Goal: Use online tool/utility: Utilize a website feature to perform a specific function

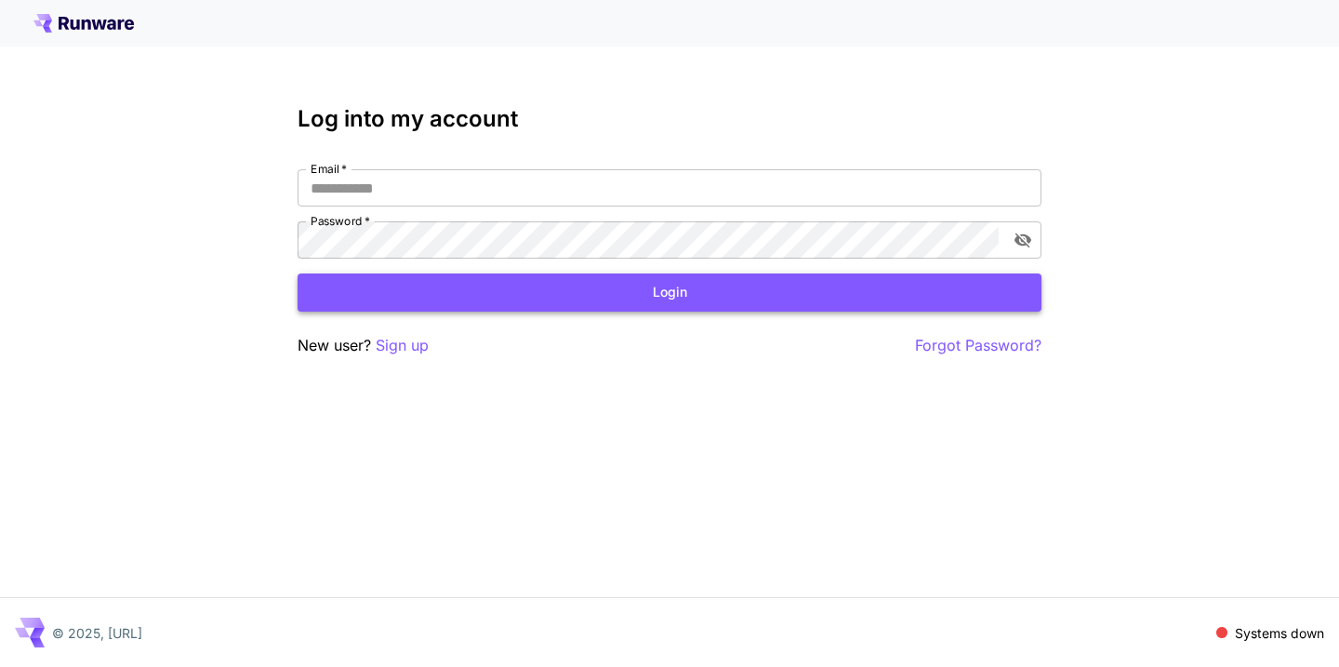
type input "**********"
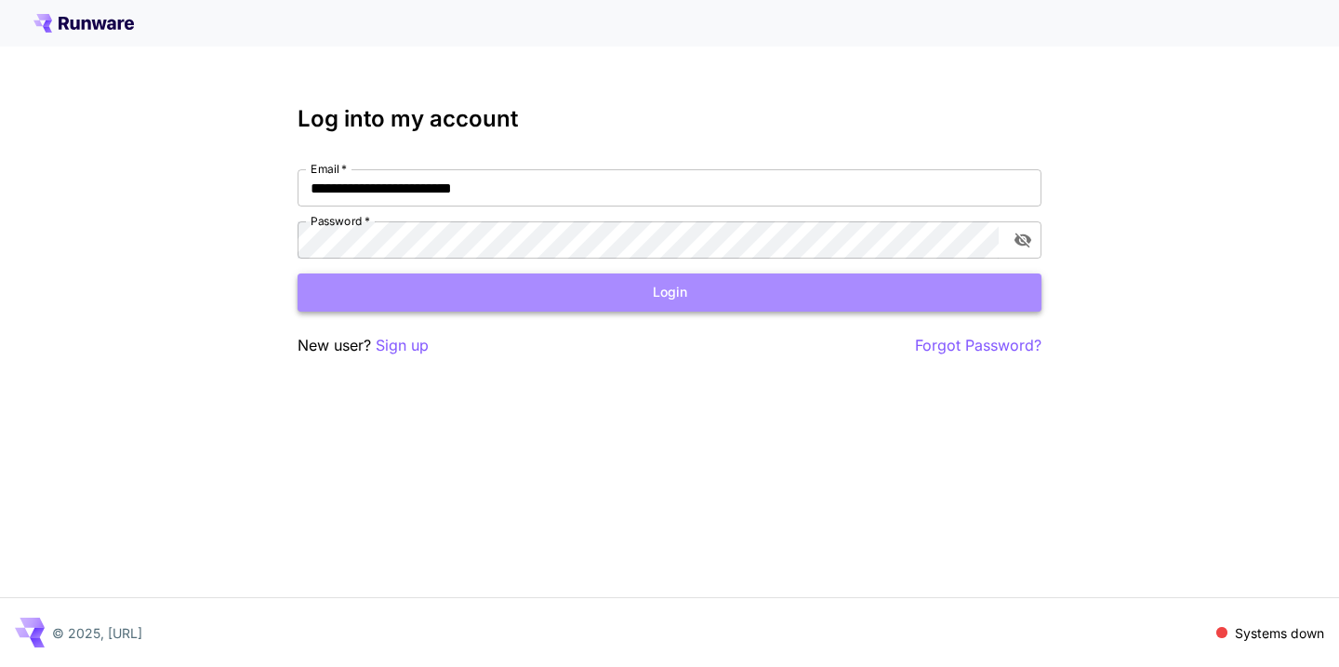
click at [676, 306] on button "Login" at bounding box center [670, 292] width 744 height 38
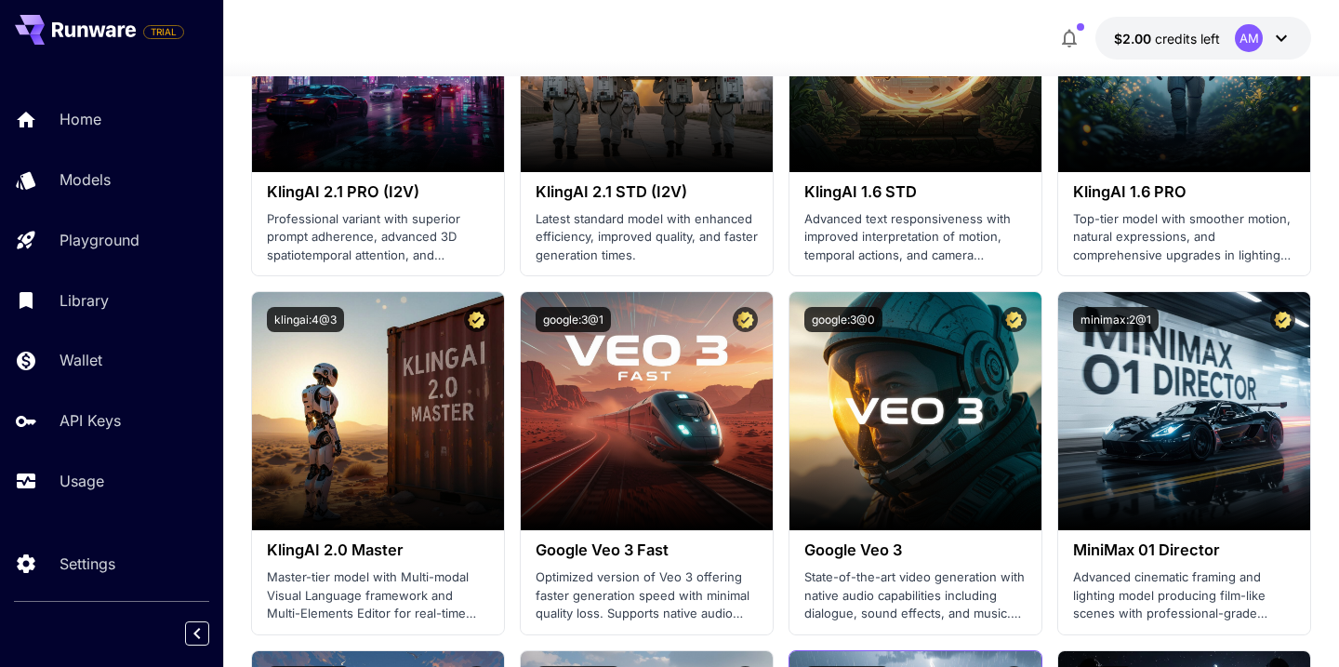
scroll to position [1083, 0]
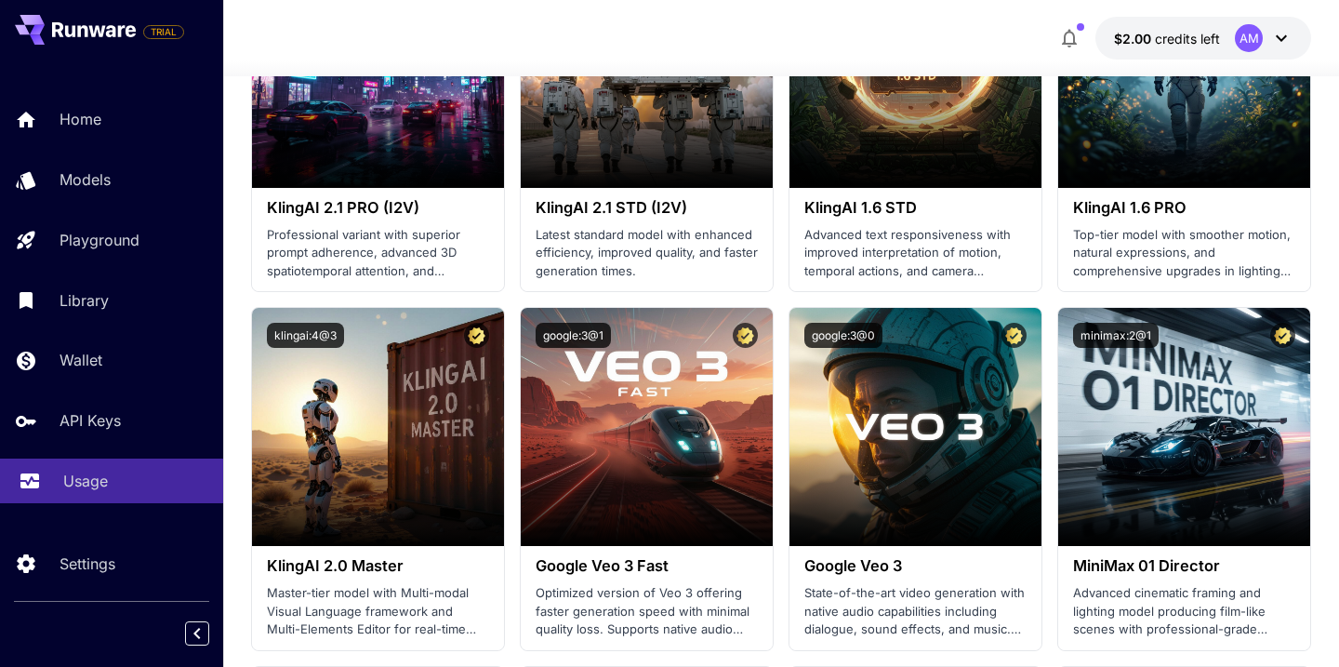
click at [91, 481] on p "Usage" at bounding box center [85, 481] width 45 height 22
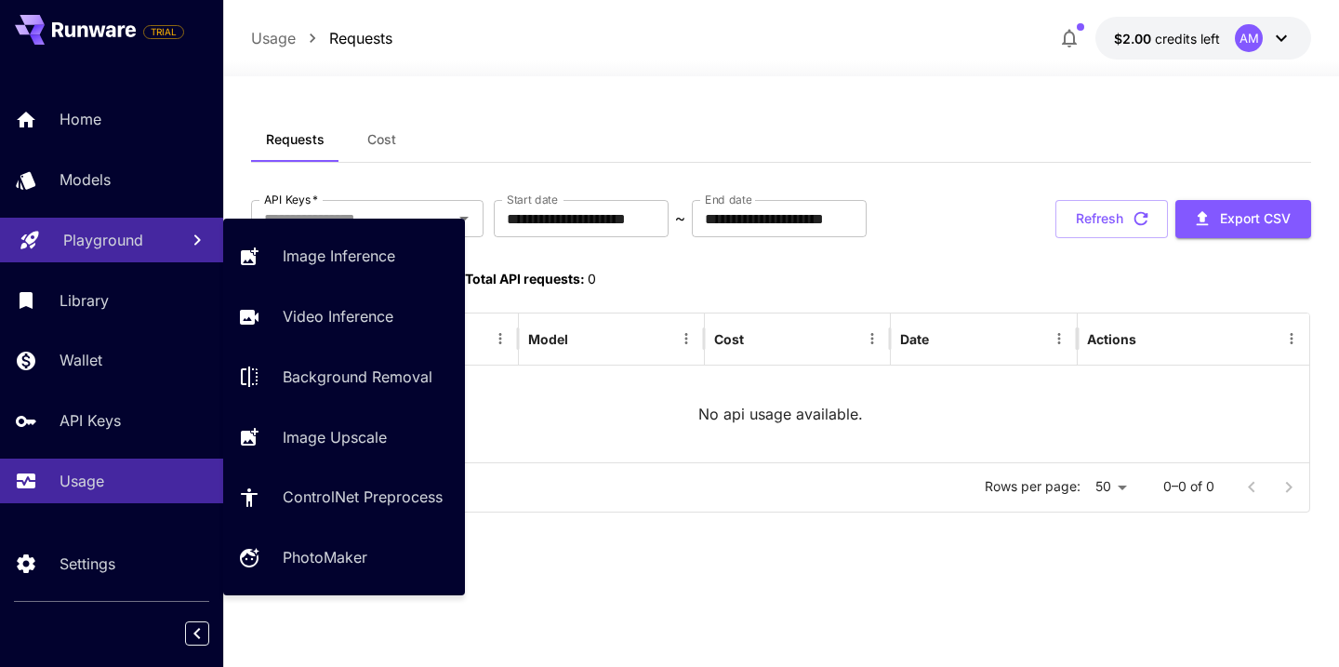
click at [86, 249] on p "Playground" at bounding box center [103, 240] width 80 height 22
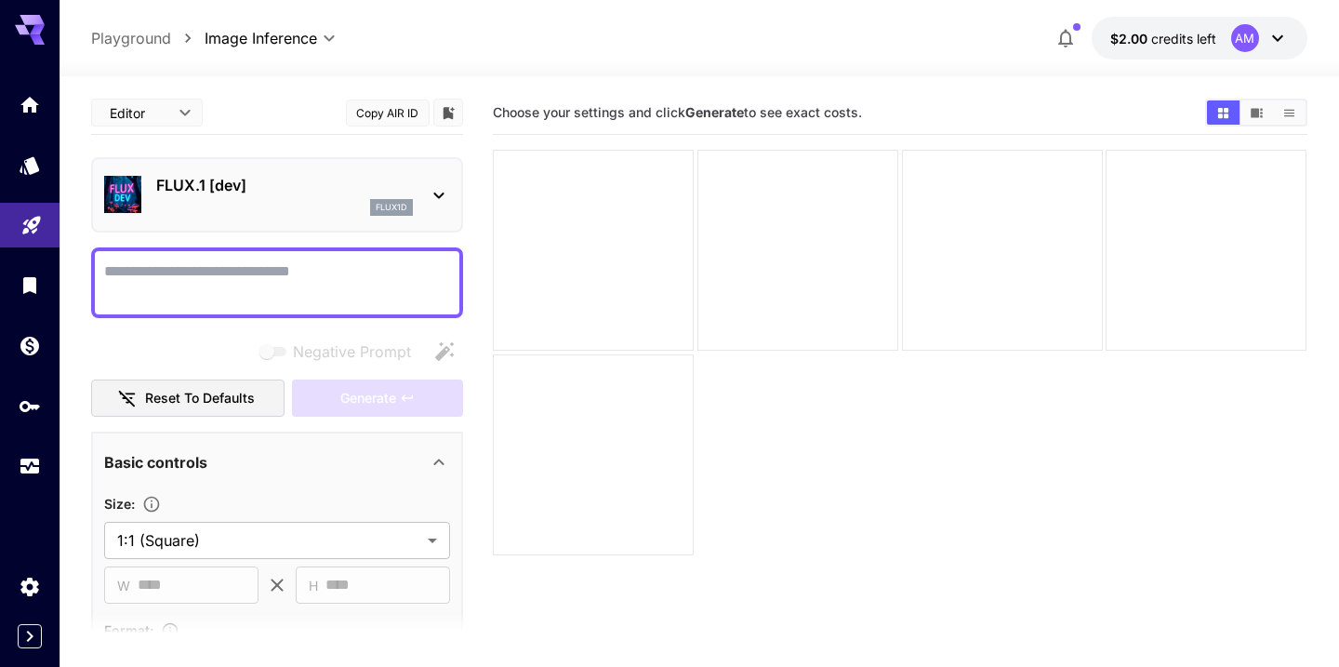
click at [284, 199] on div "flux1d" at bounding box center [284, 207] width 257 height 17
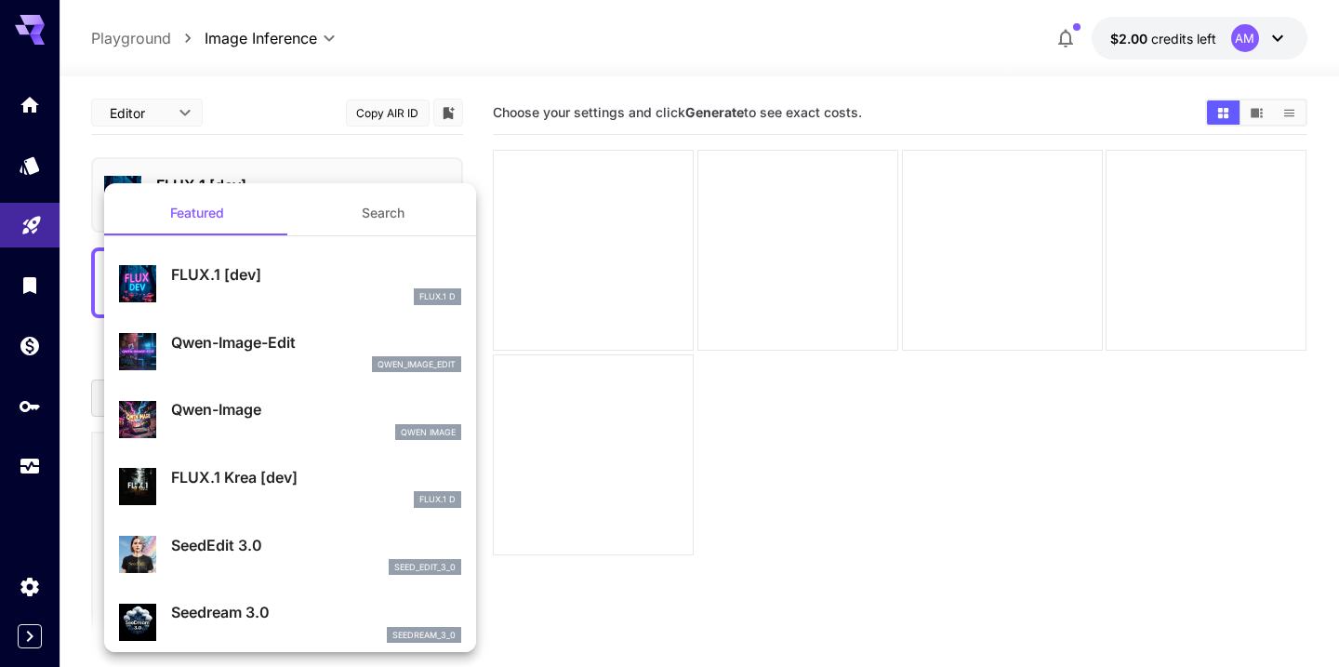
click at [392, 215] on button "Search" at bounding box center [383, 213] width 186 height 45
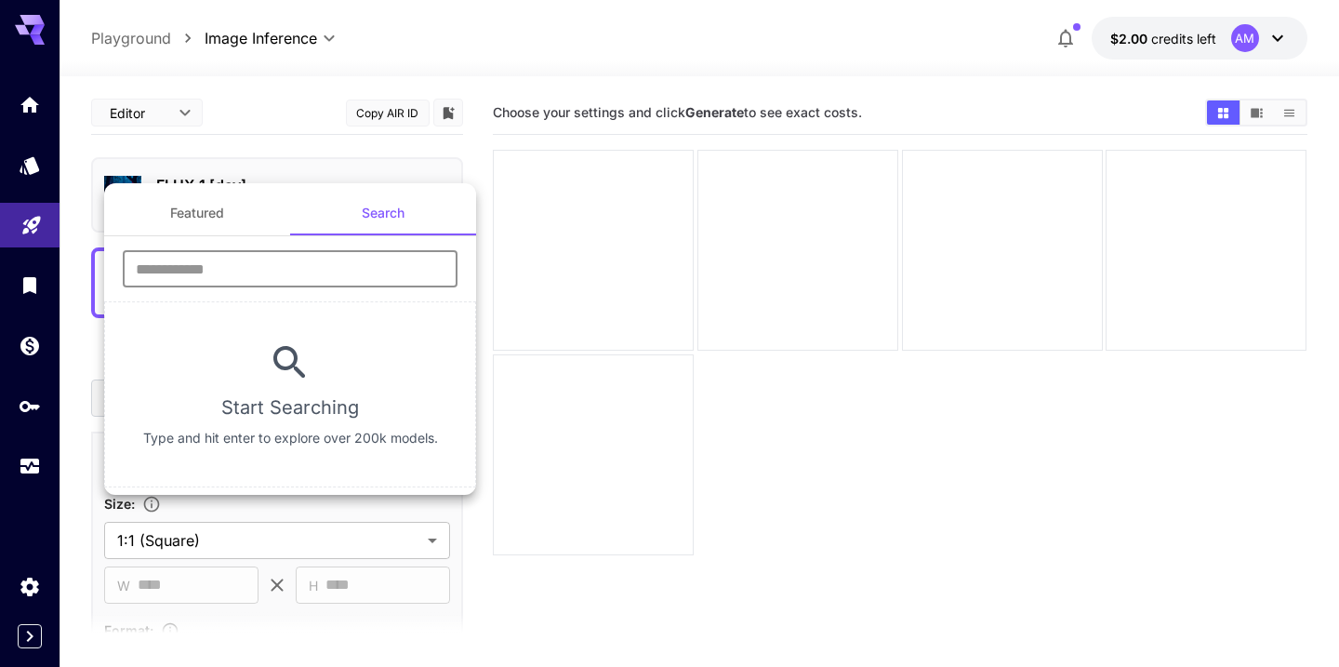
click at [323, 272] on input "text" at bounding box center [290, 268] width 335 height 37
type input "*"
click at [181, 104] on div at bounding box center [669, 333] width 1339 height 667
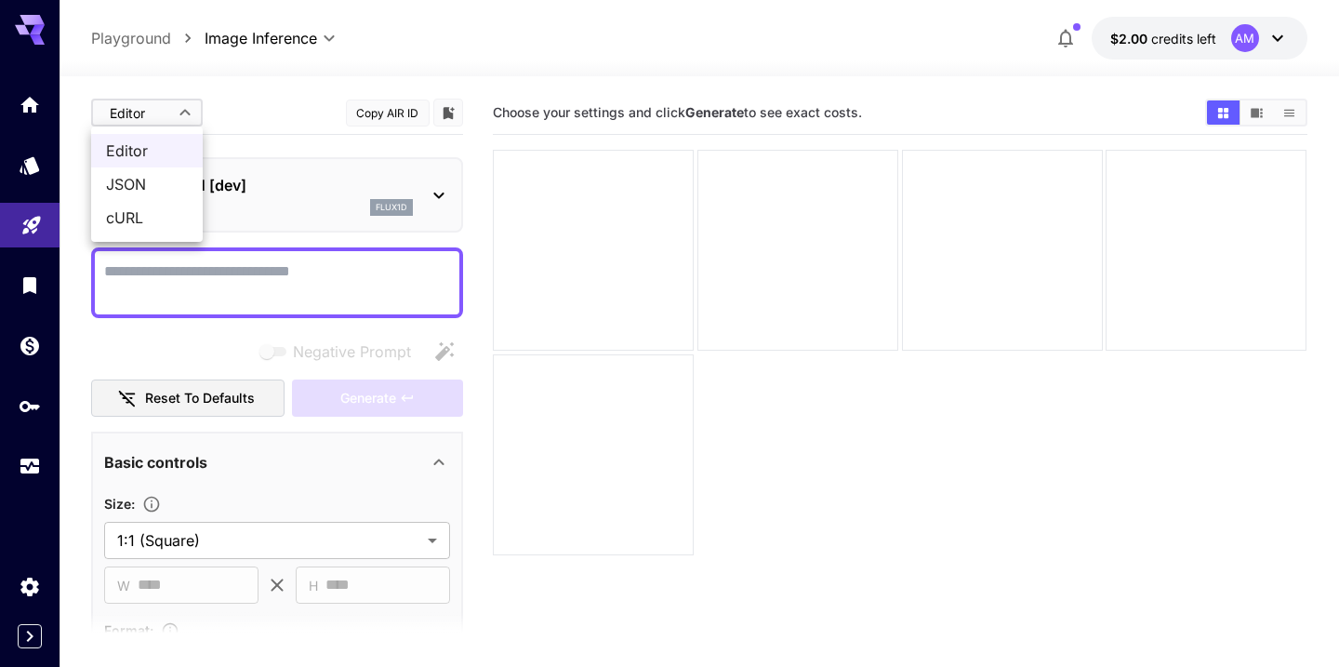
click at [179, 113] on body "**********" at bounding box center [669, 407] width 1339 height 814
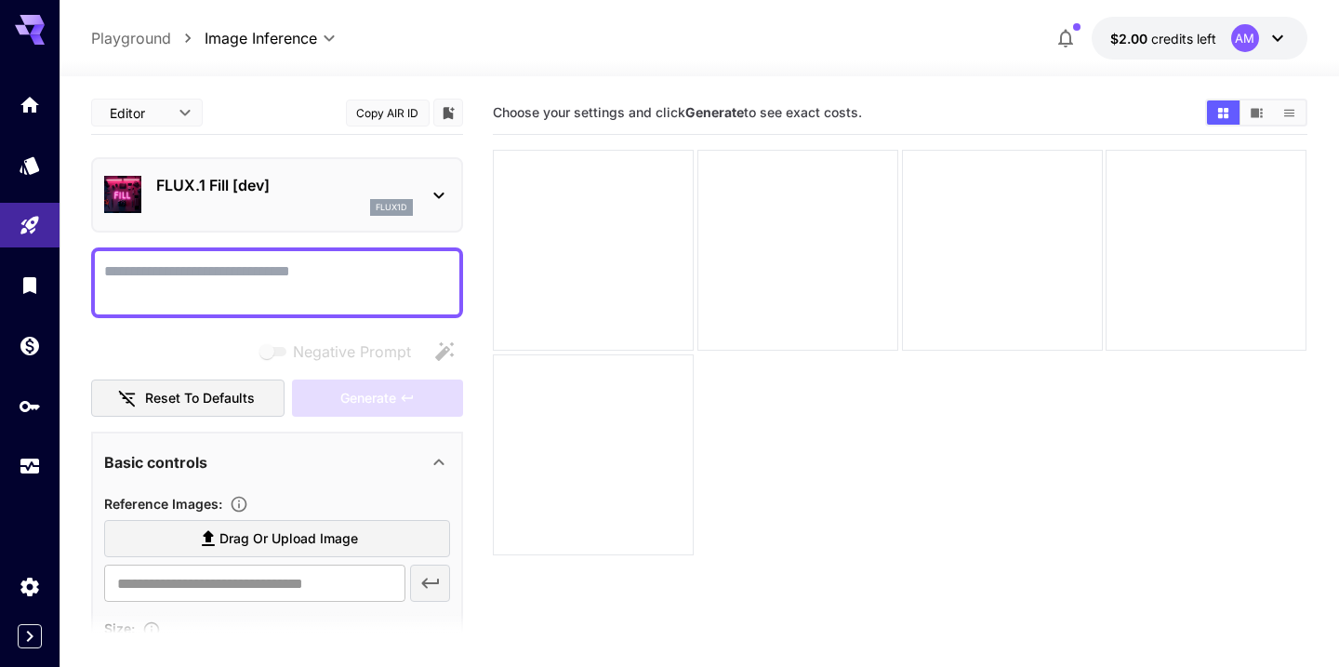
click at [424, 188] on div "FLUX.1 Fill [dev] flux1d" at bounding box center [277, 194] width 346 height 57
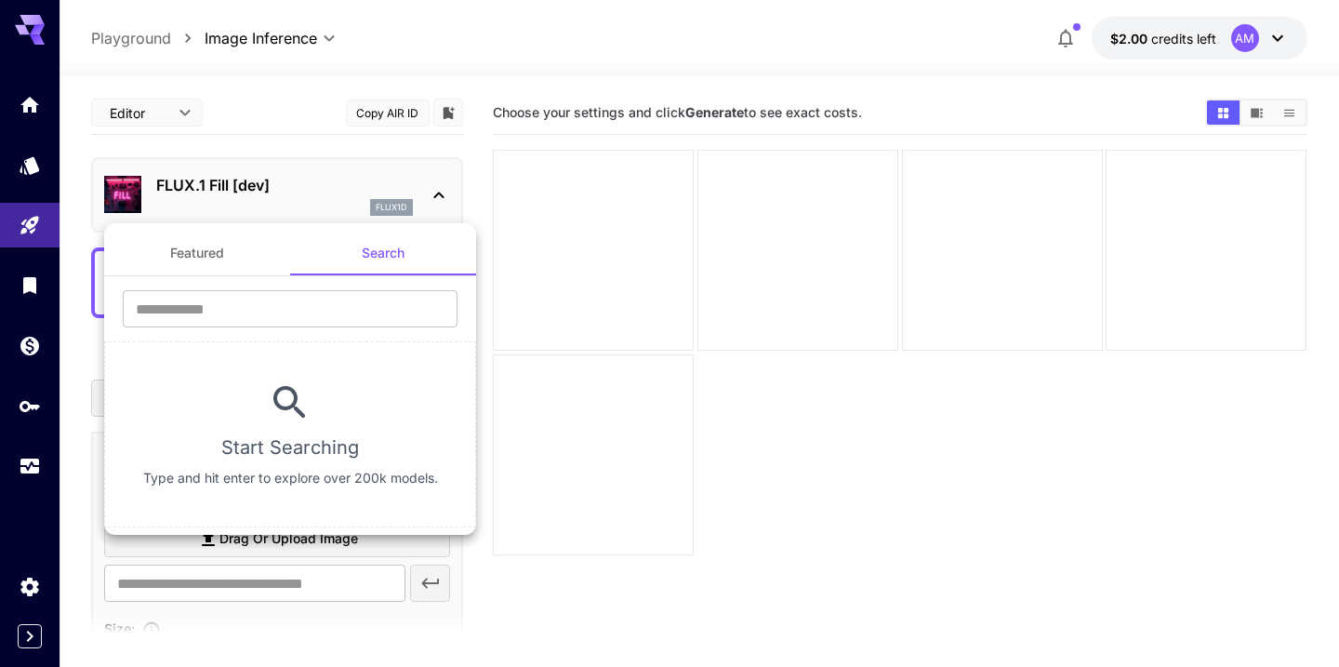
click at [513, 199] on div at bounding box center [669, 333] width 1339 height 667
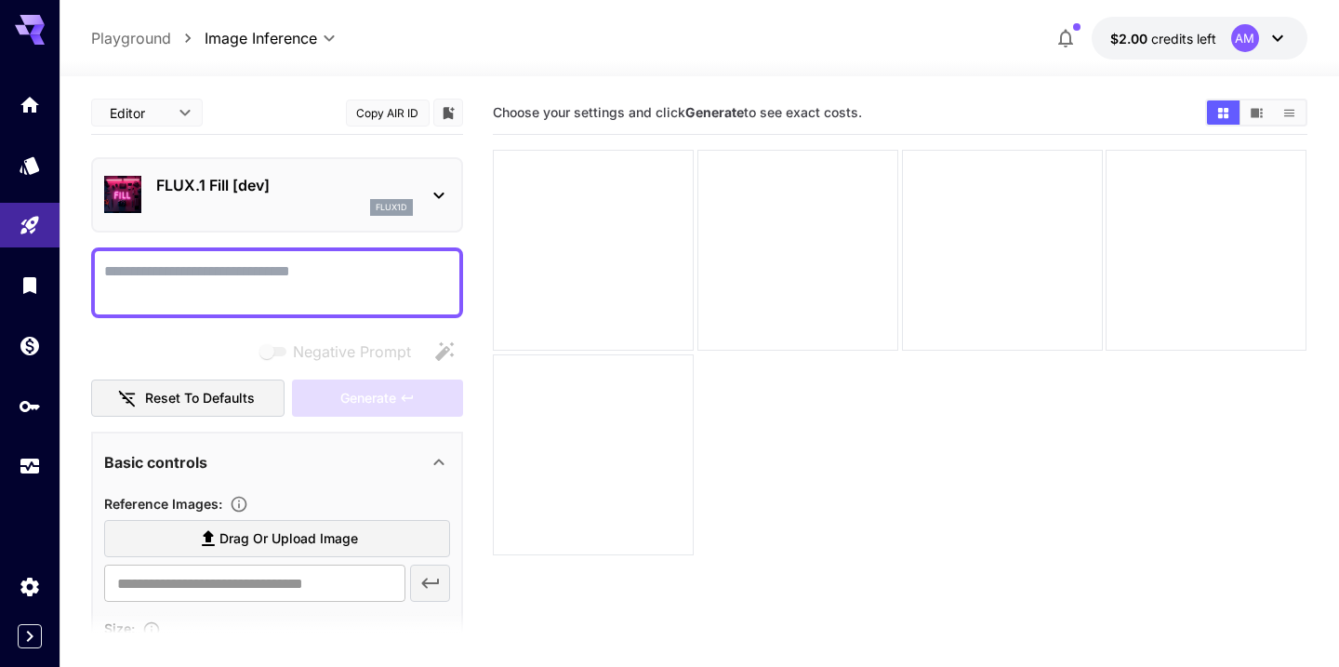
click at [270, 285] on textarea "Negative Prompt" at bounding box center [277, 282] width 346 height 45
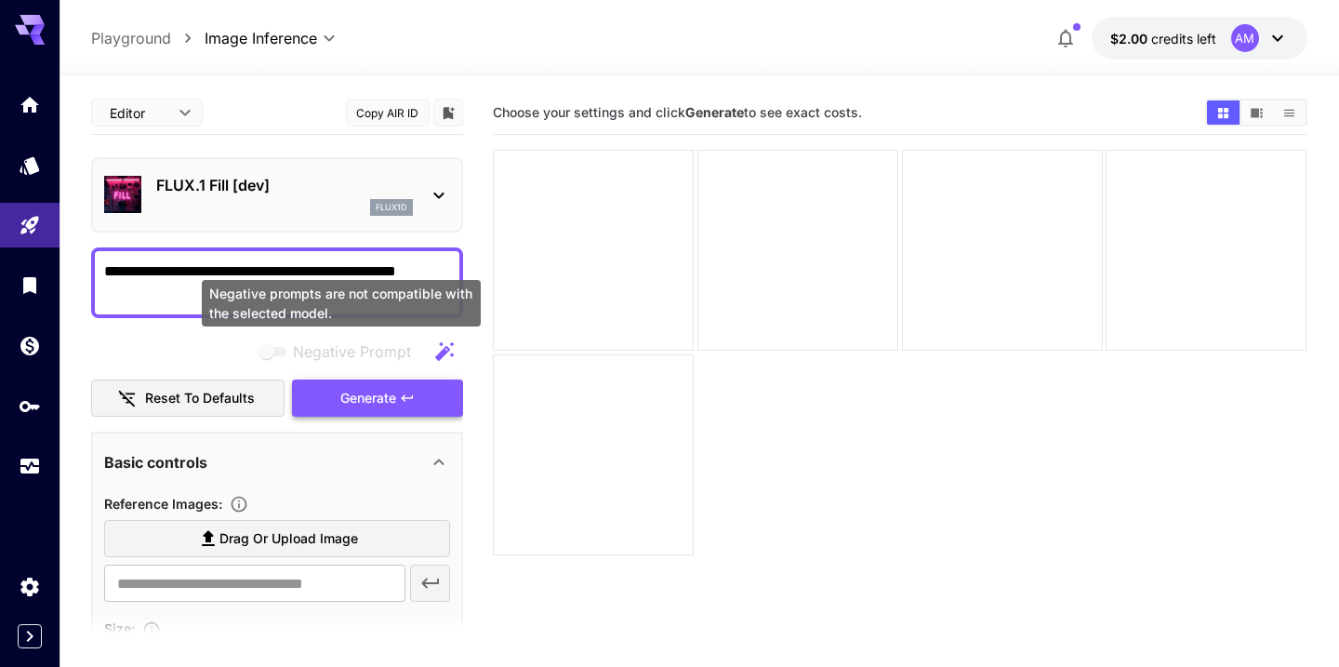
type textarea "**********"
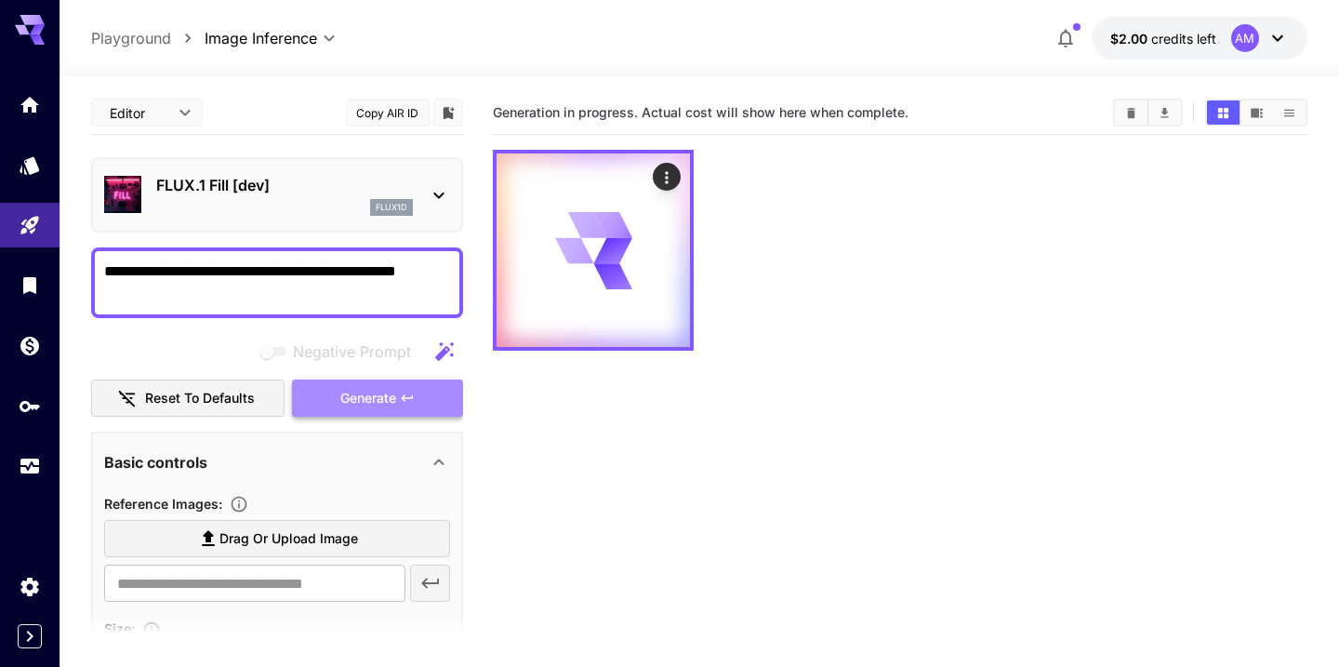
click at [350, 395] on span "Generate" at bounding box center [368, 398] width 56 height 23
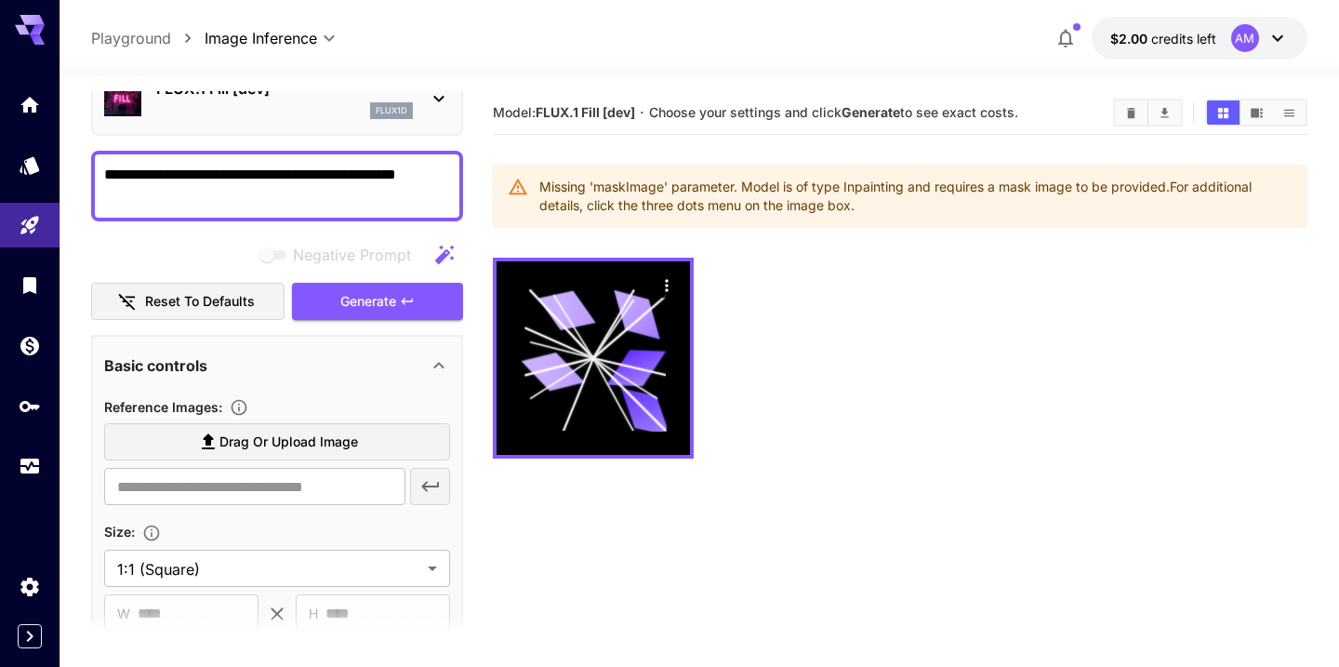
scroll to position [100, 0]
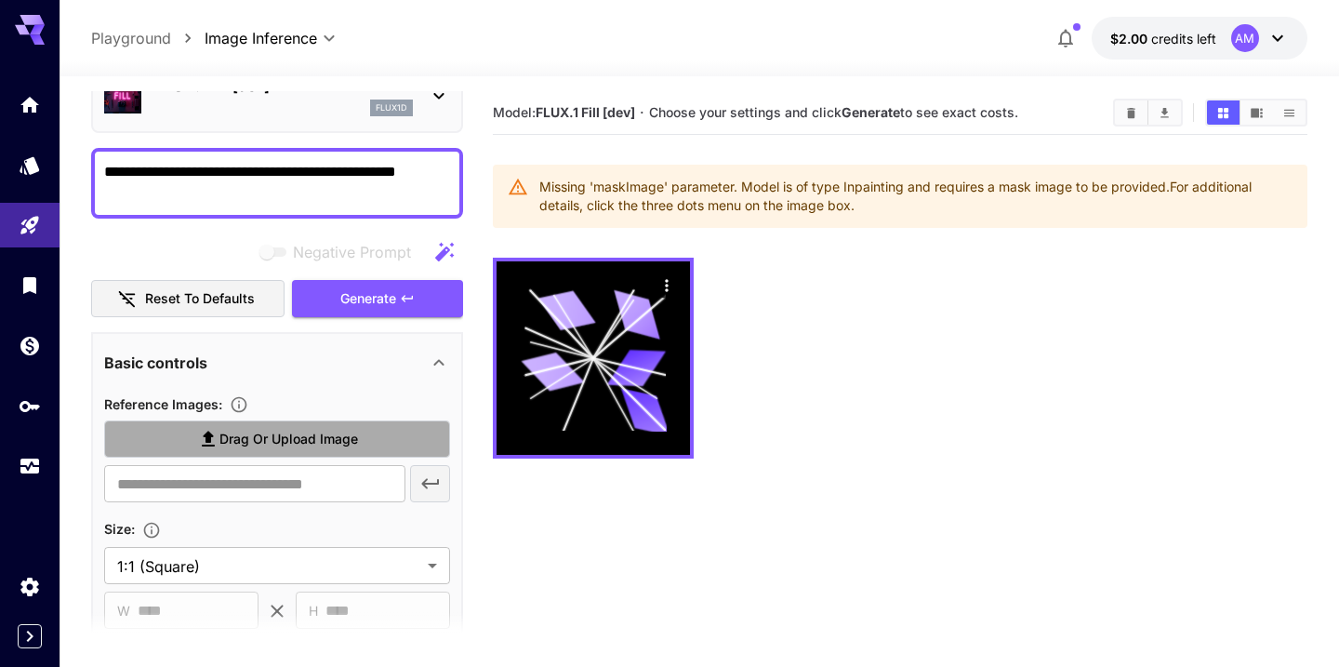
click at [312, 441] on span "Drag or upload image" at bounding box center [288, 439] width 139 height 23
click at [0, 0] on input "Drag or upload image" at bounding box center [0, 0] width 0 height 0
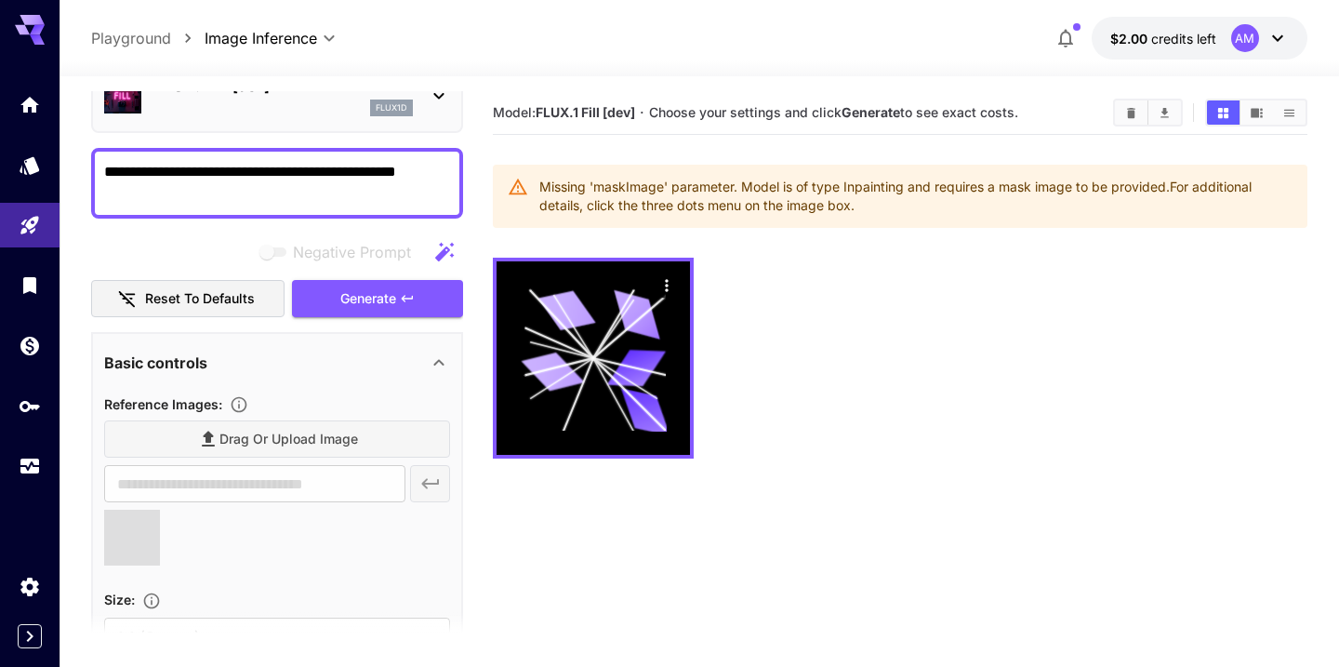
type input "**********"
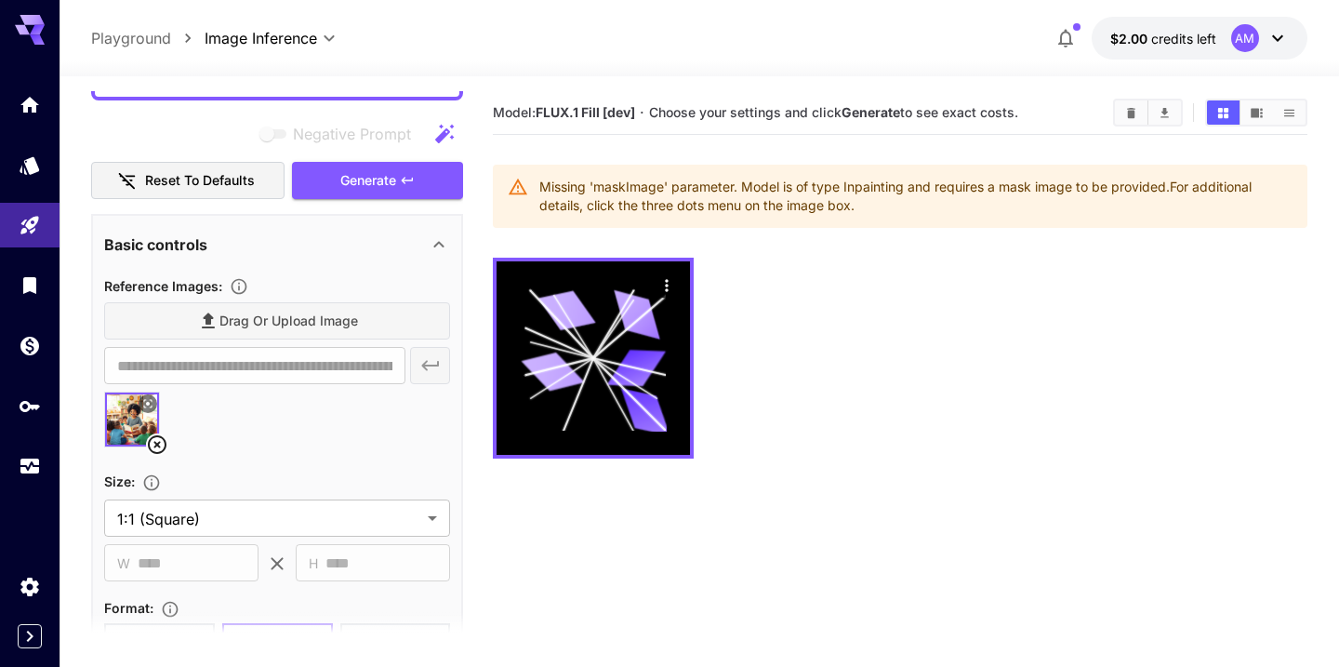
scroll to position [0, 0]
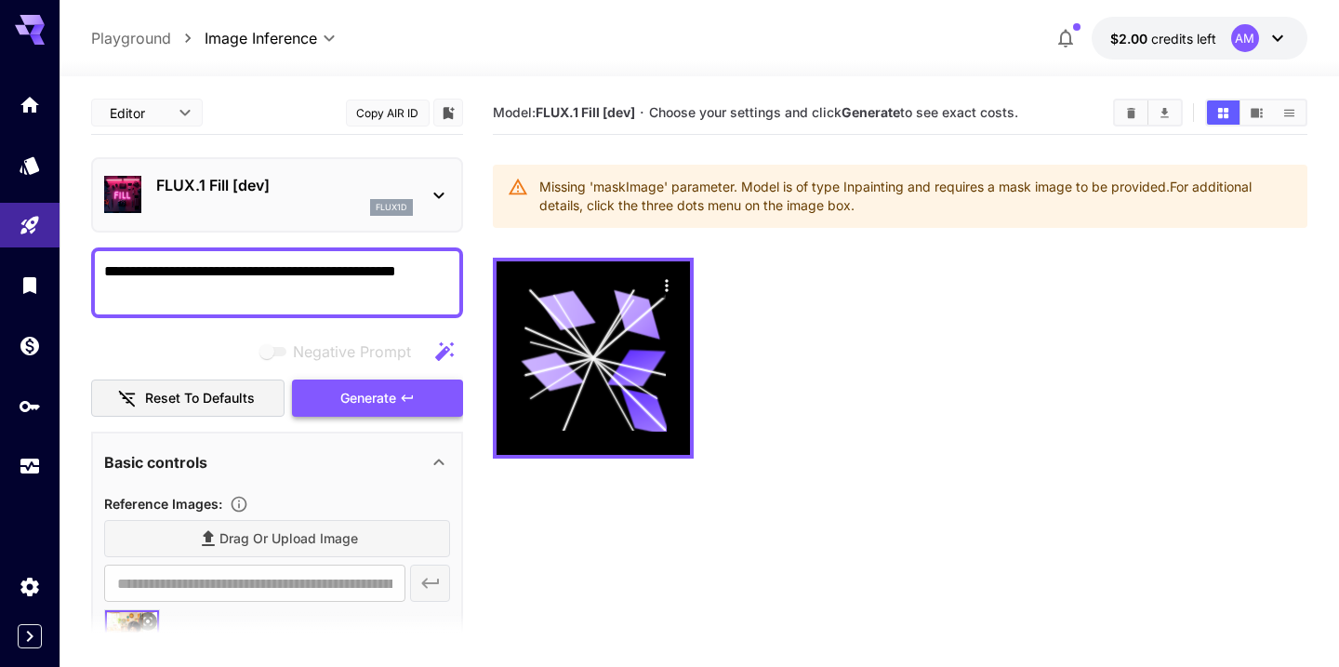
click at [387, 390] on span "Generate" at bounding box center [368, 398] width 56 height 23
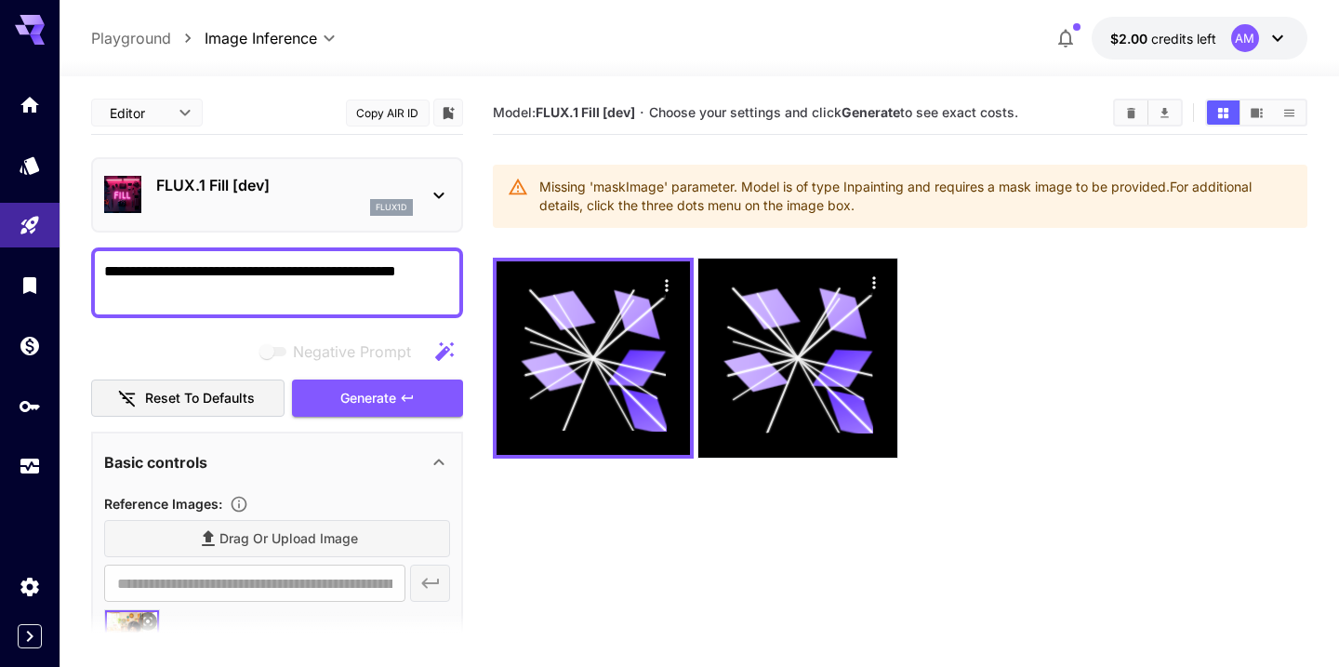
click at [729, 115] on span "Choose your settings and click Generate to see exact costs." at bounding box center [833, 112] width 369 height 16
click at [443, 352] on icon "button" at bounding box center [444, 350] width 19 height 19
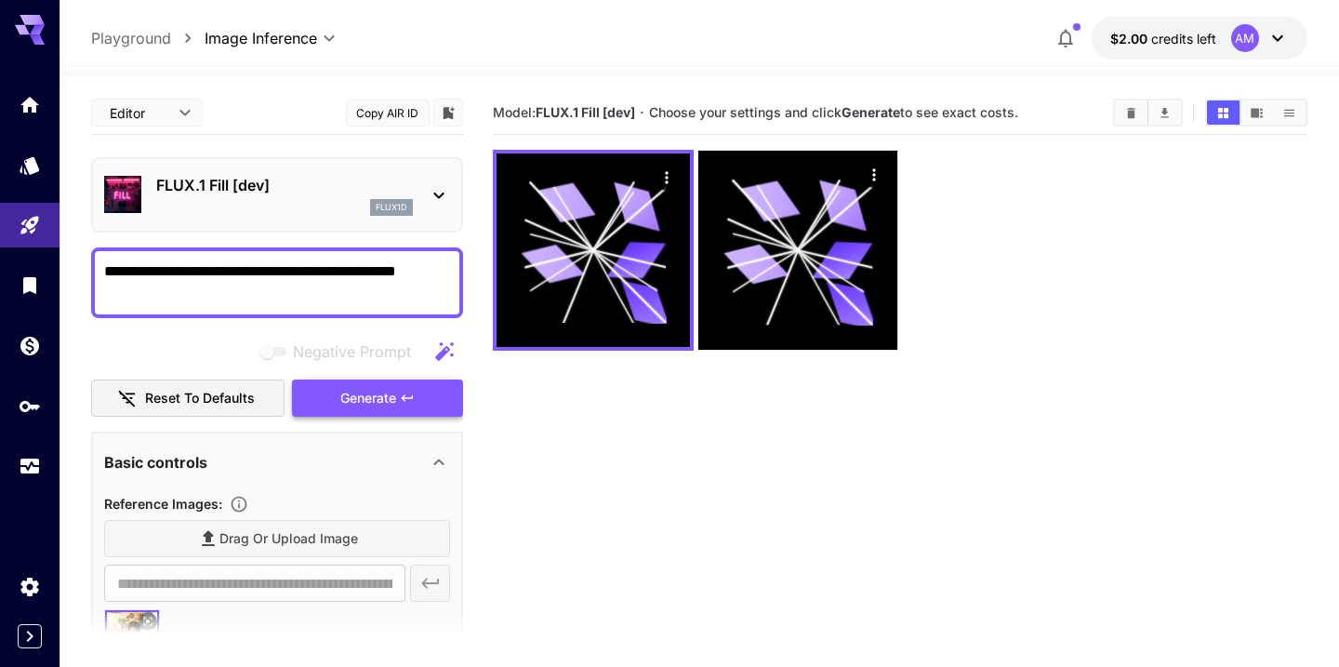
click at [371, 387] on span "Generate" at bounding box center [368, 398] width 56 height 23
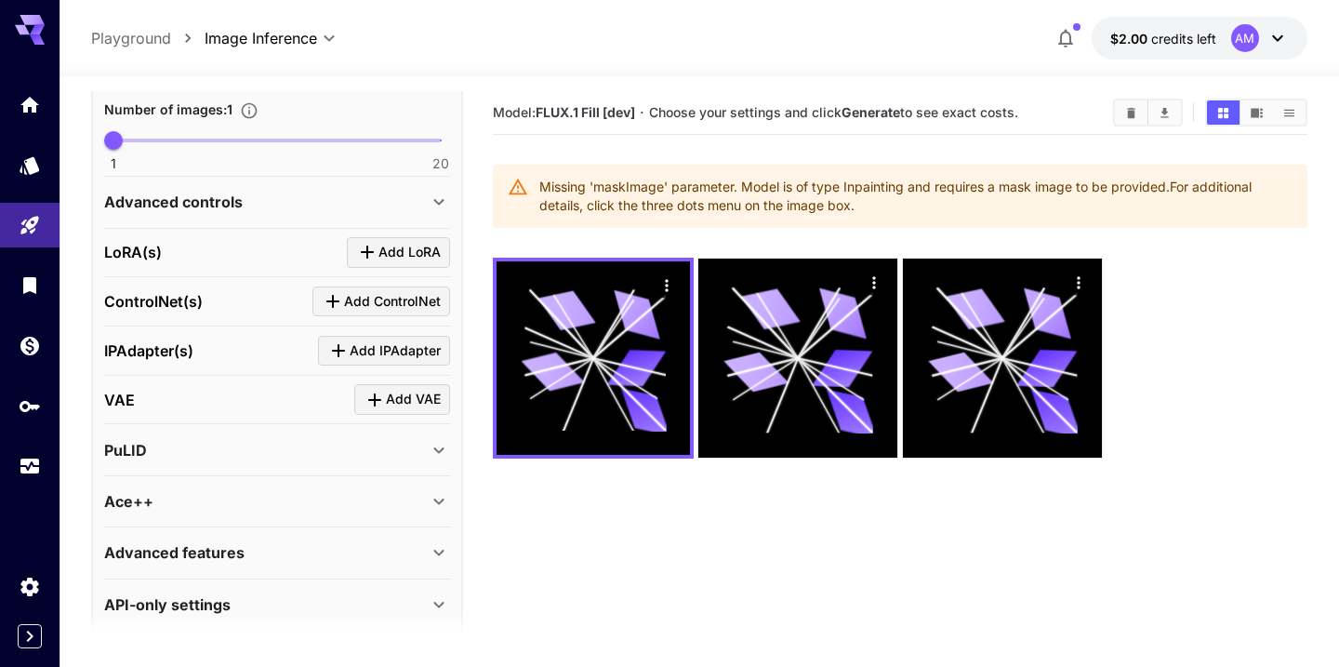
scroll to position [817, 0]
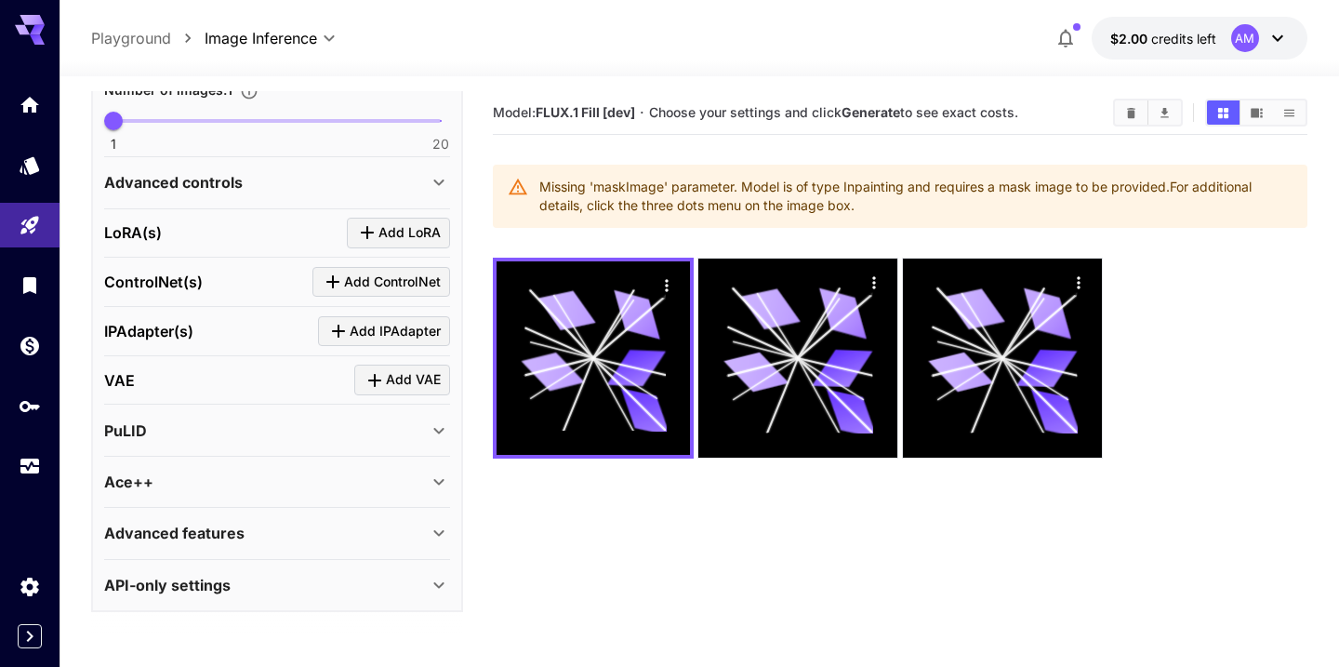
click at [287, 534] on div "Advanced features" at bounding box center [266, 533] width 324 height 22
click at [286, 484] on div "Ace++" at bounding box center [266, 482] width 324 height 22
click at [270, 438] on div "PuLID" at bounding box center [266, 430] width 324 height 22
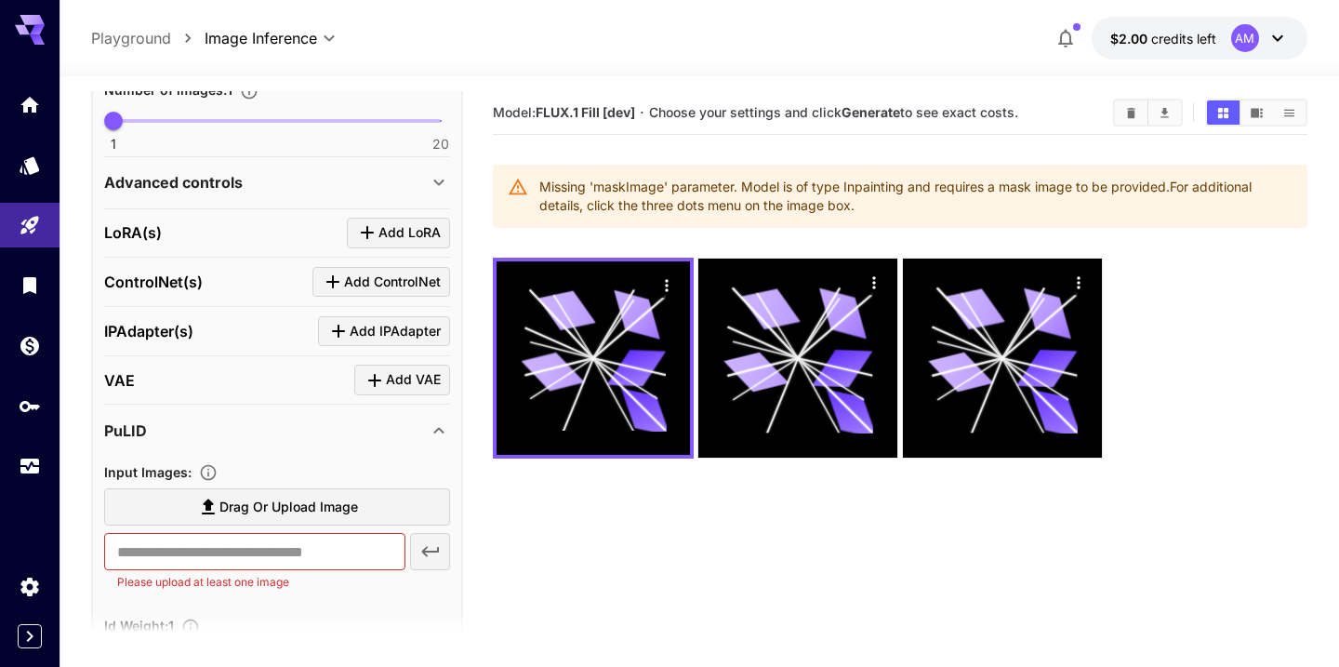
click at [227, 389] on div "VAE Add VAE" at bounding box center [277, 380] width 346 height 31
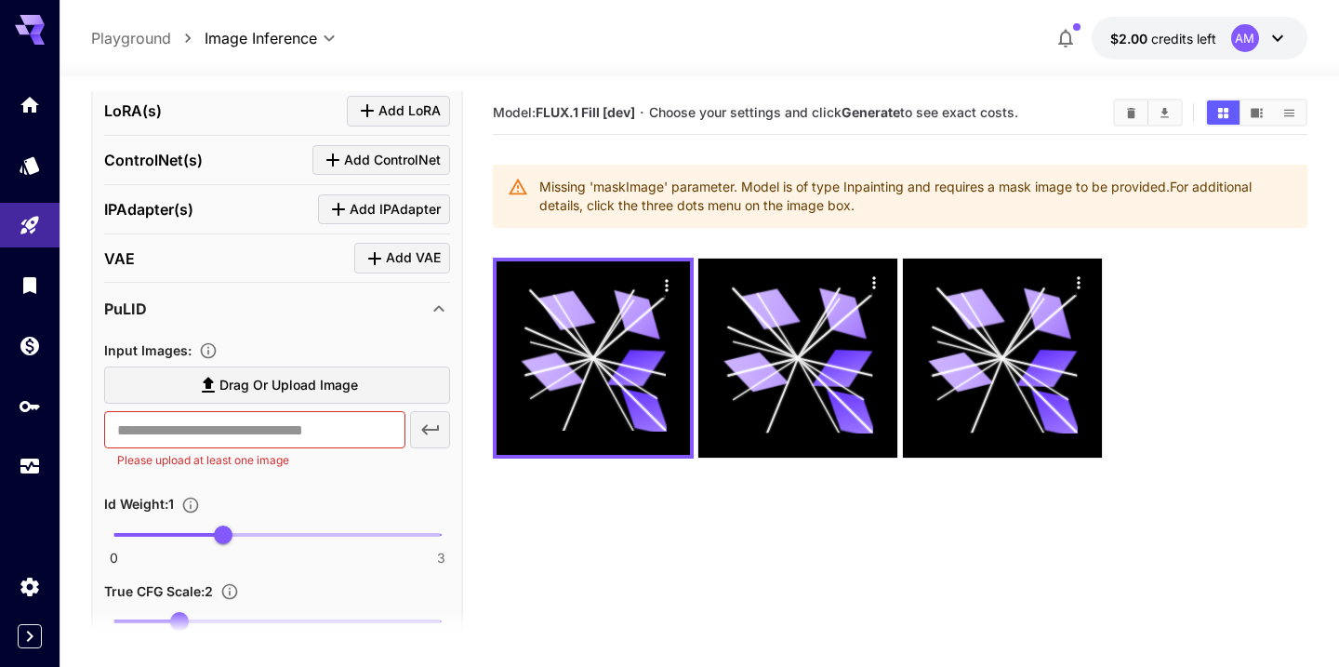
scroll to position [1039, 0]
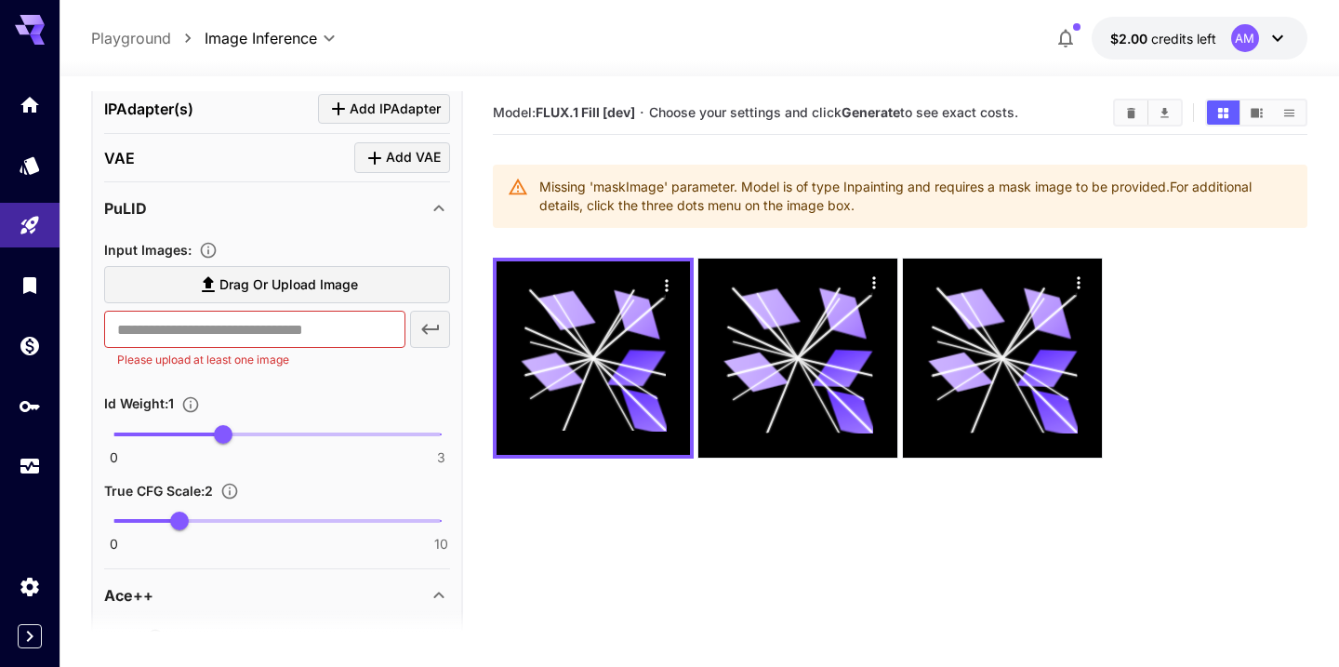
click at [286, 288] on span "Drag or upload image" at bounding box center [288, 284] width 139 height 23
click at [0, 0] on input "Drag or upload image" at bounding box center [0, 0] width 0 height 0
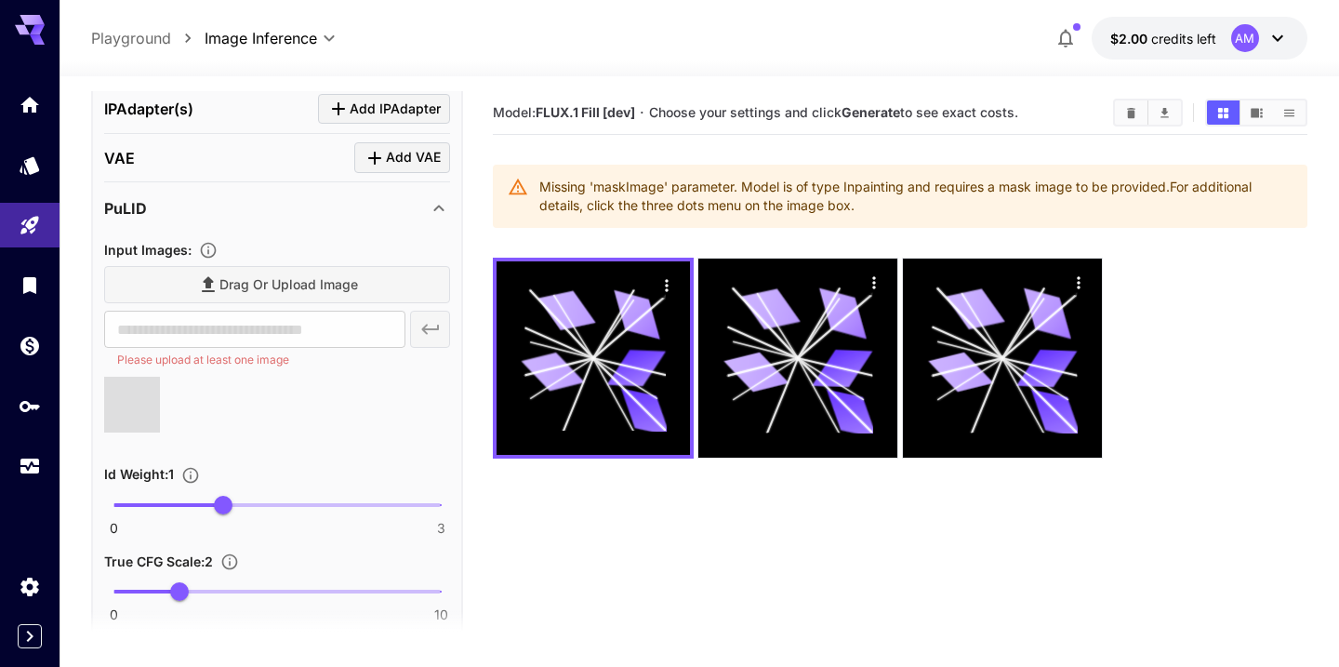
type input "**********"
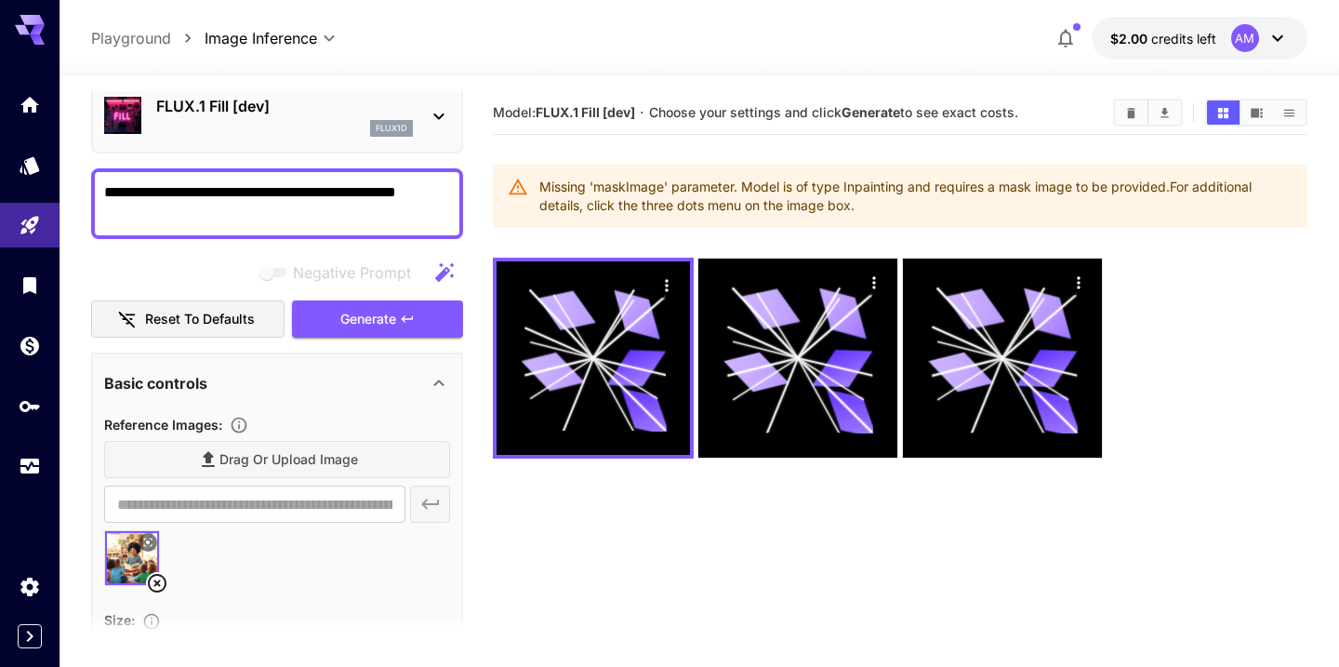
scroll to position [0, 0]
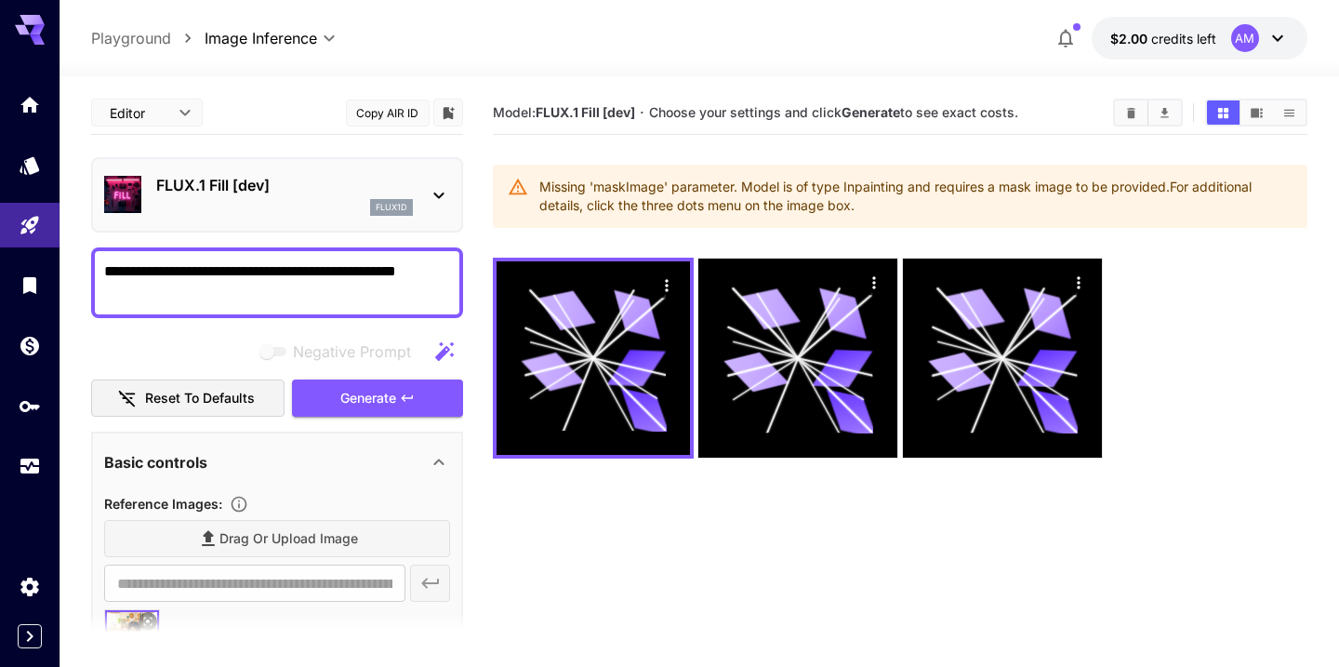
click at [389, 195] on p "FLUX.1 Fill [dev]" at bounding box center [284, 185] width 257 height 22
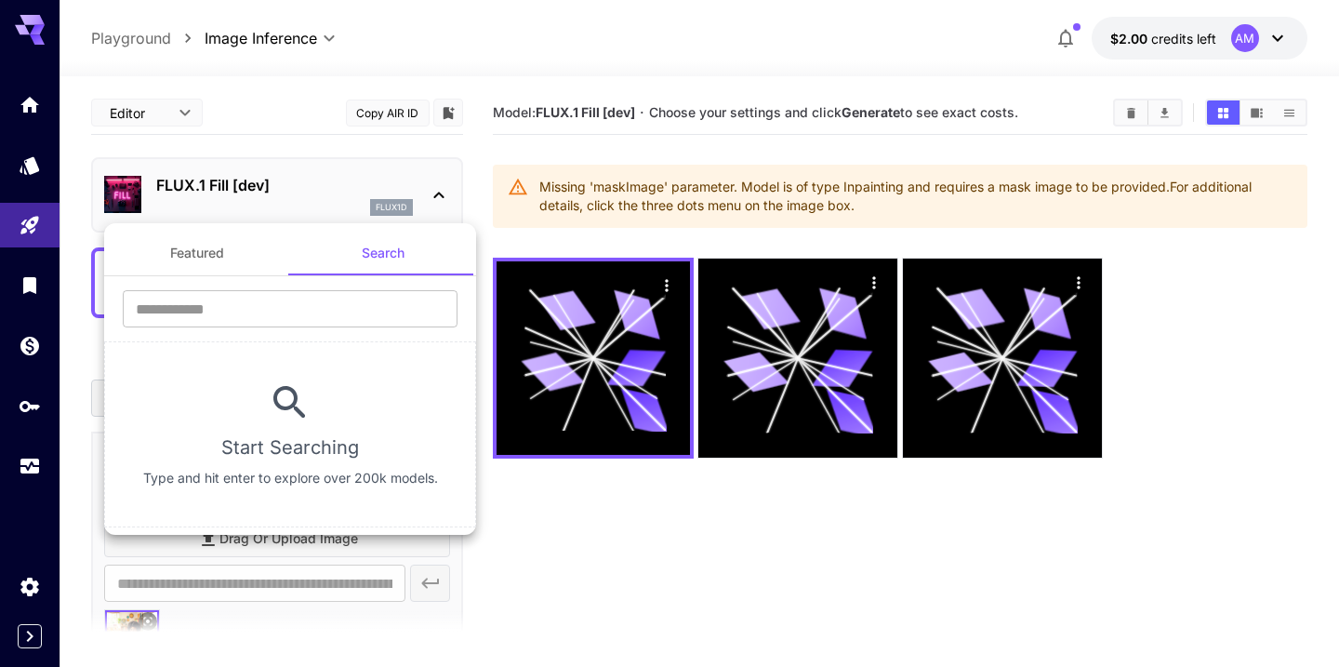
click at [210, 251] on button "Featured" at bounding box center [197, 253] width 186 height 45
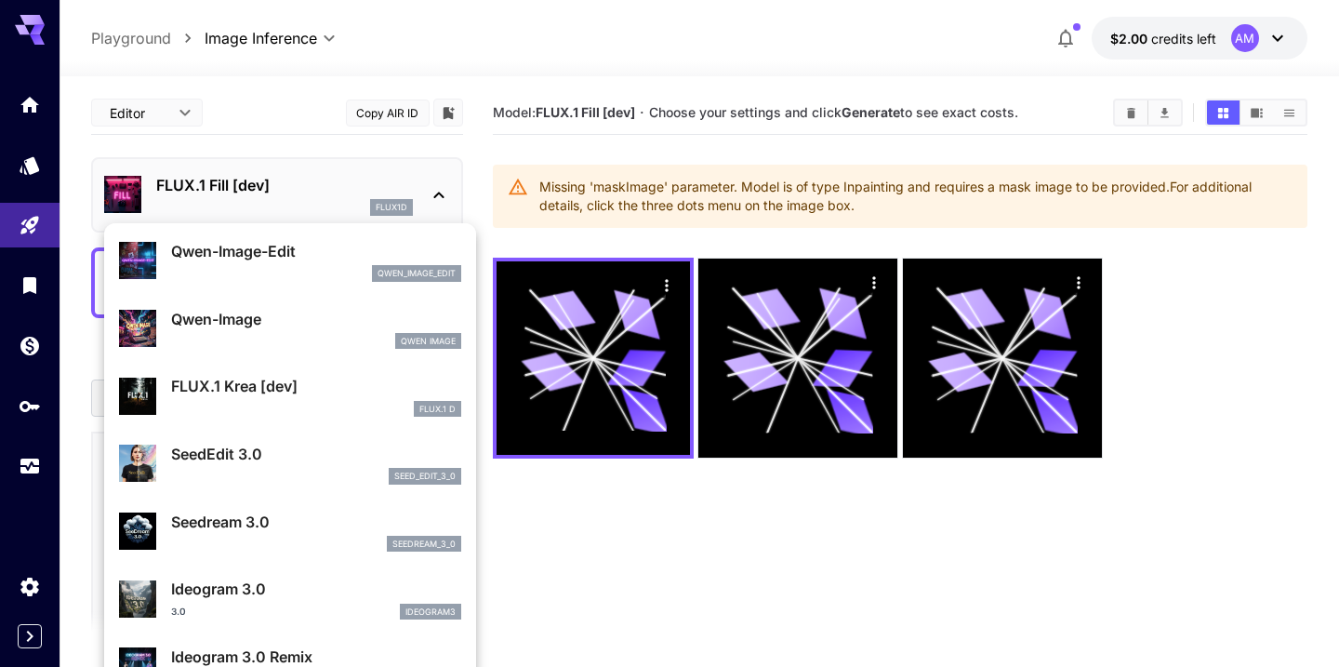
scroll to position [130, 0]
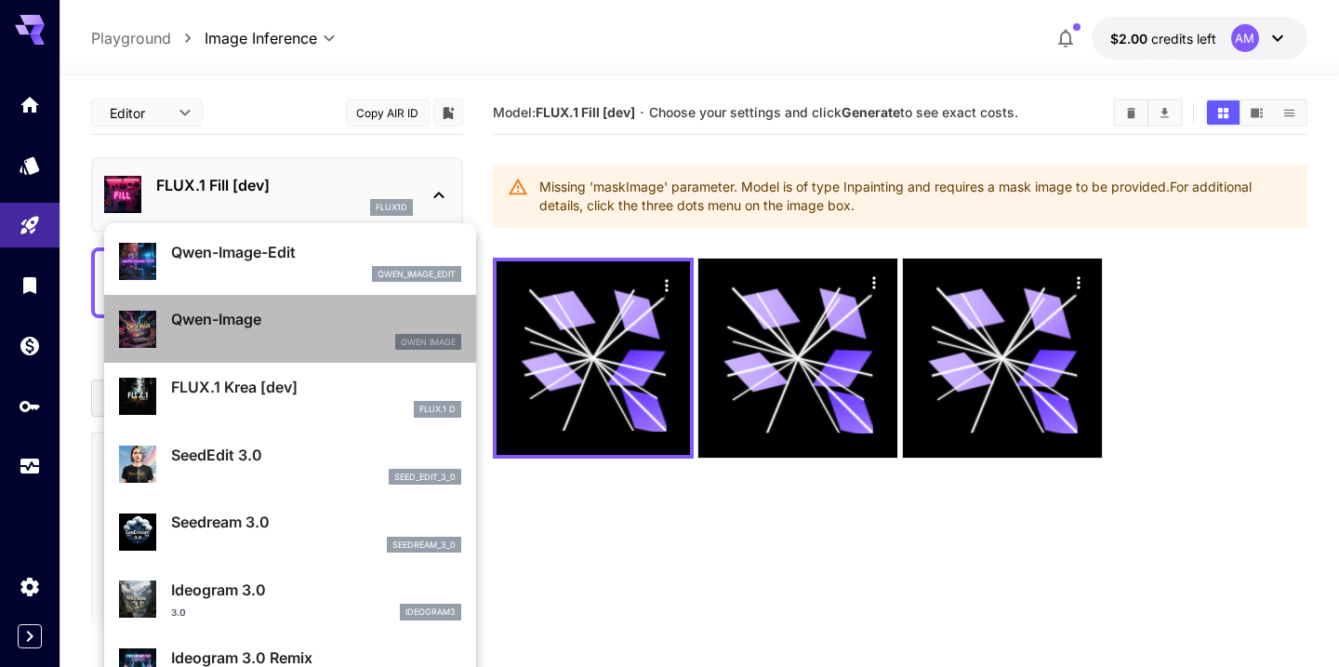
click at [222, 303] on div "Qwen-Image Qwen Image" at bounding box center [290, 328] width 342 height 57
type input "***"
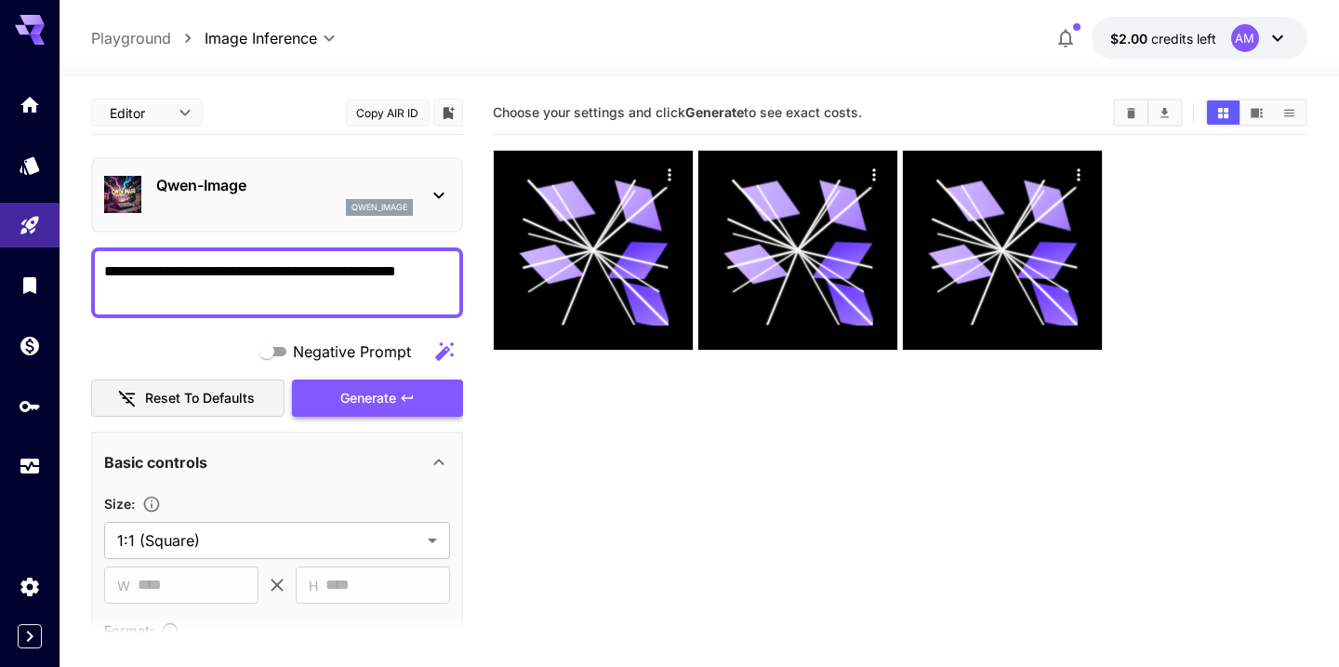
click at [371, 389] on span "Generate" at bounding box center [368, 398] width 56 height 23
